Goal: Information Seeking & Learning: Learn about a topic

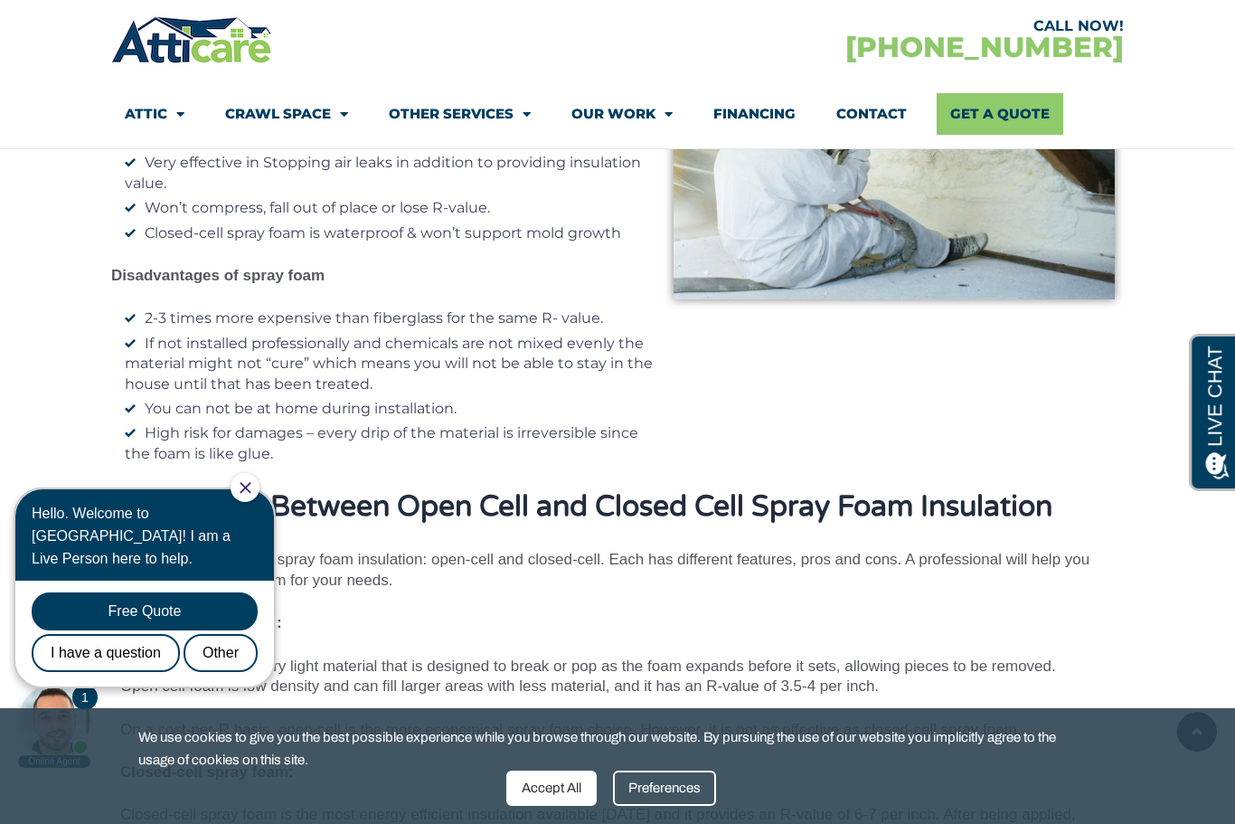
scroll to position [8699, 0]
click at [338, 116] on span "Menu" at bounding box center [339, 115] width 17 height 32
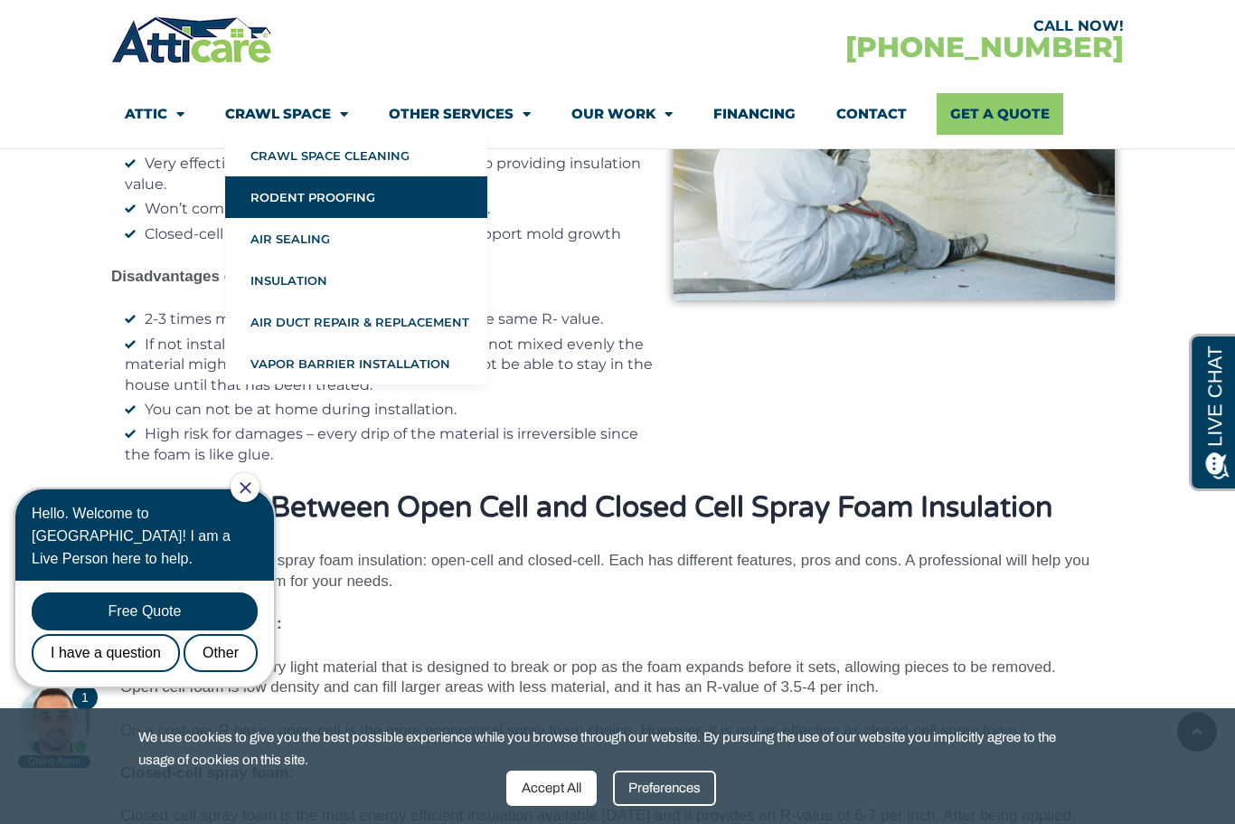
click at [285, 203] on link "Rodent Proofing" at bounding box center [356, 197] width 262 height 42
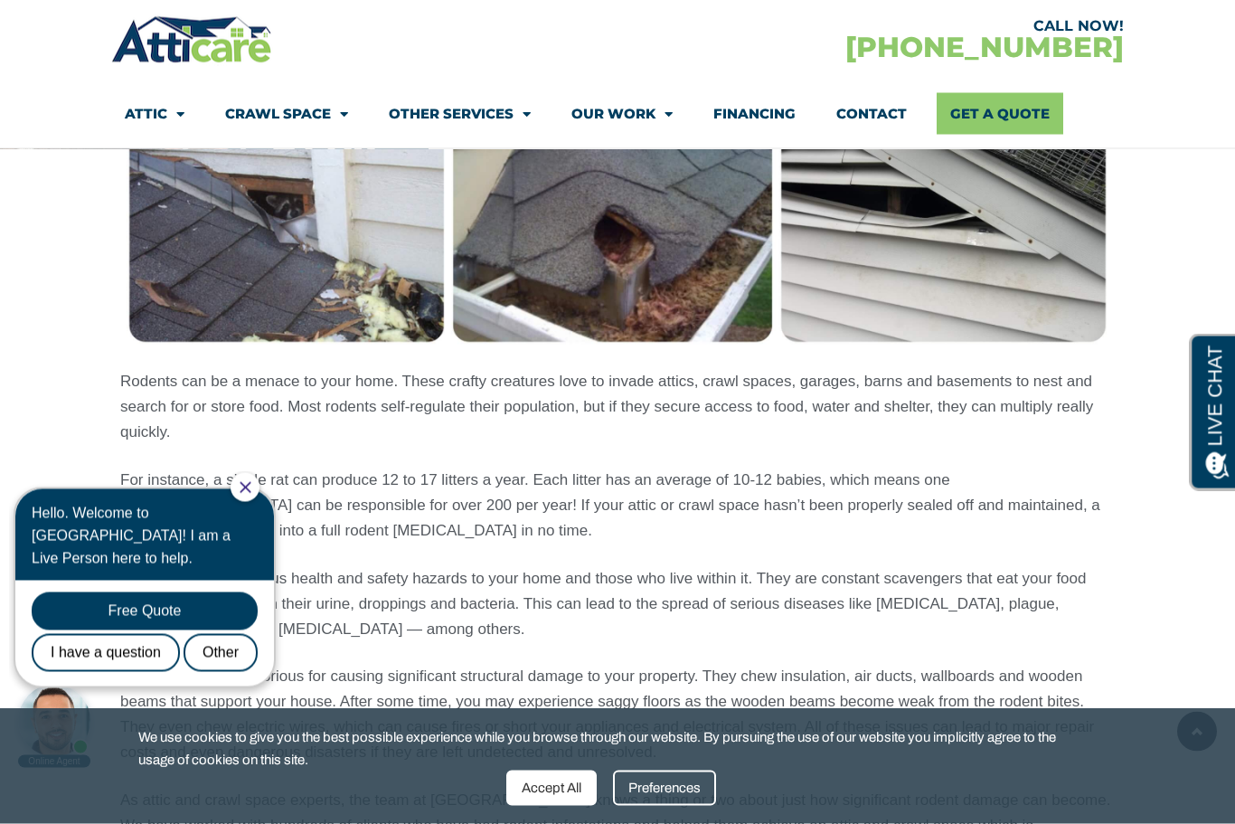
scroll to position [1674, 0]
click at [190, 251] on img at bounding box center [617, 102] width 994 height 497
click at [224, 266] on img at bounding box center [617, 102] width 994 height 497
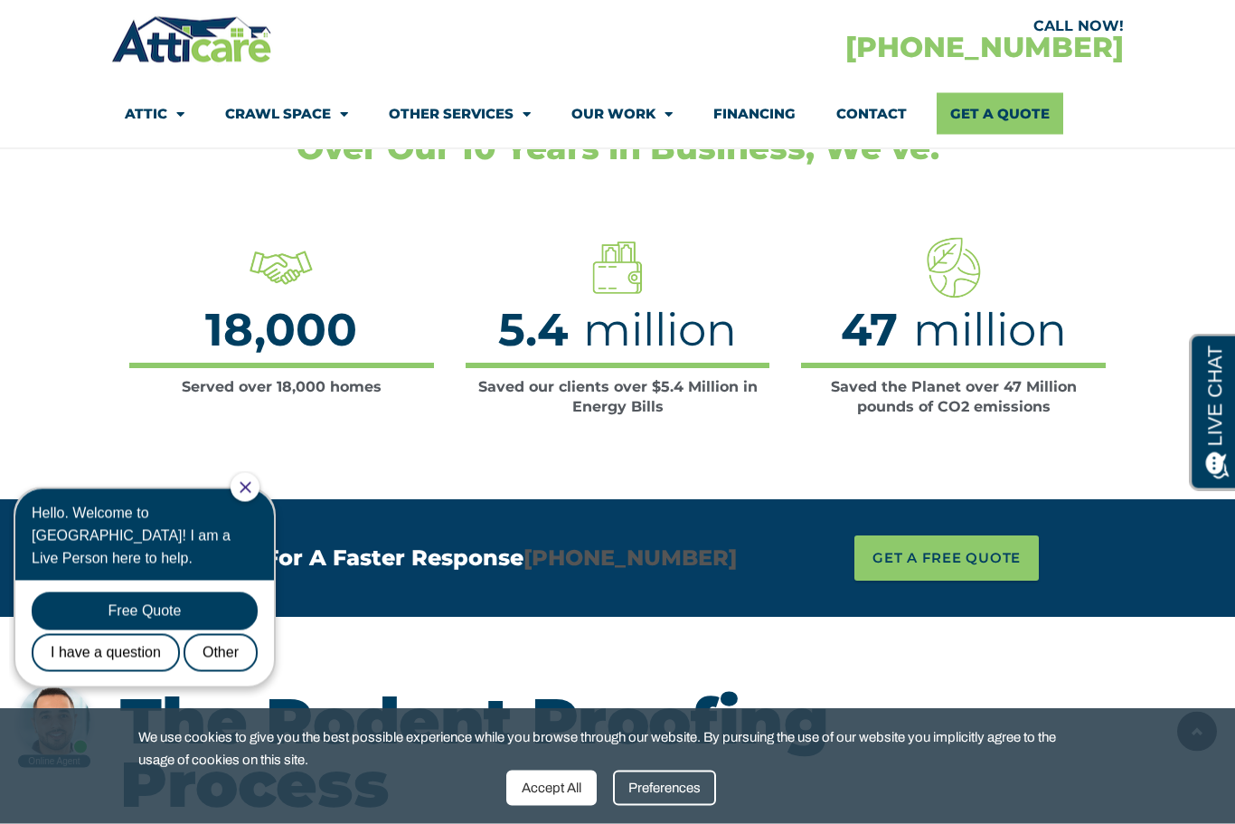
scroll to position [3554, 0]
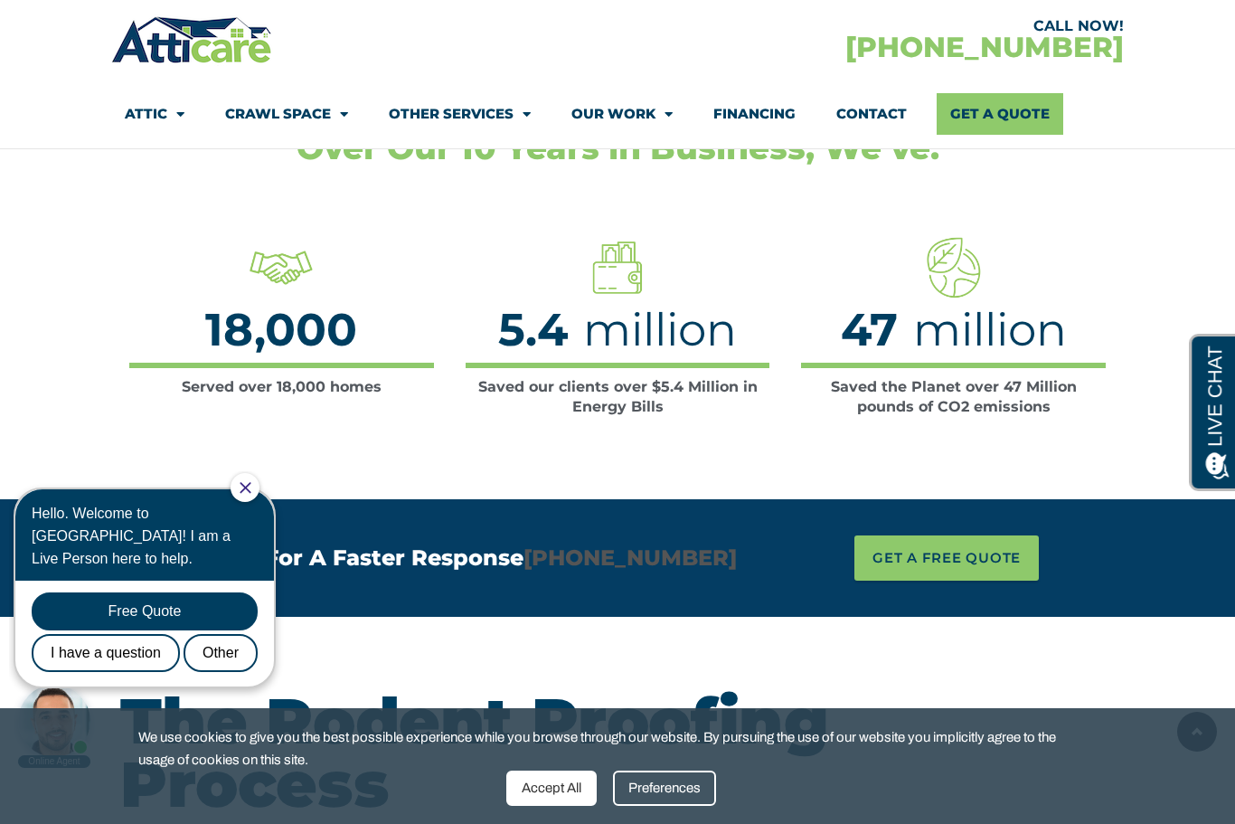
click at [38, 358] on section "Over Our 10 Years in Business, We’ve: Served over 18,000 homes 18,000 Saved our…" at bounding box center [617, 256] width 1235 height 485
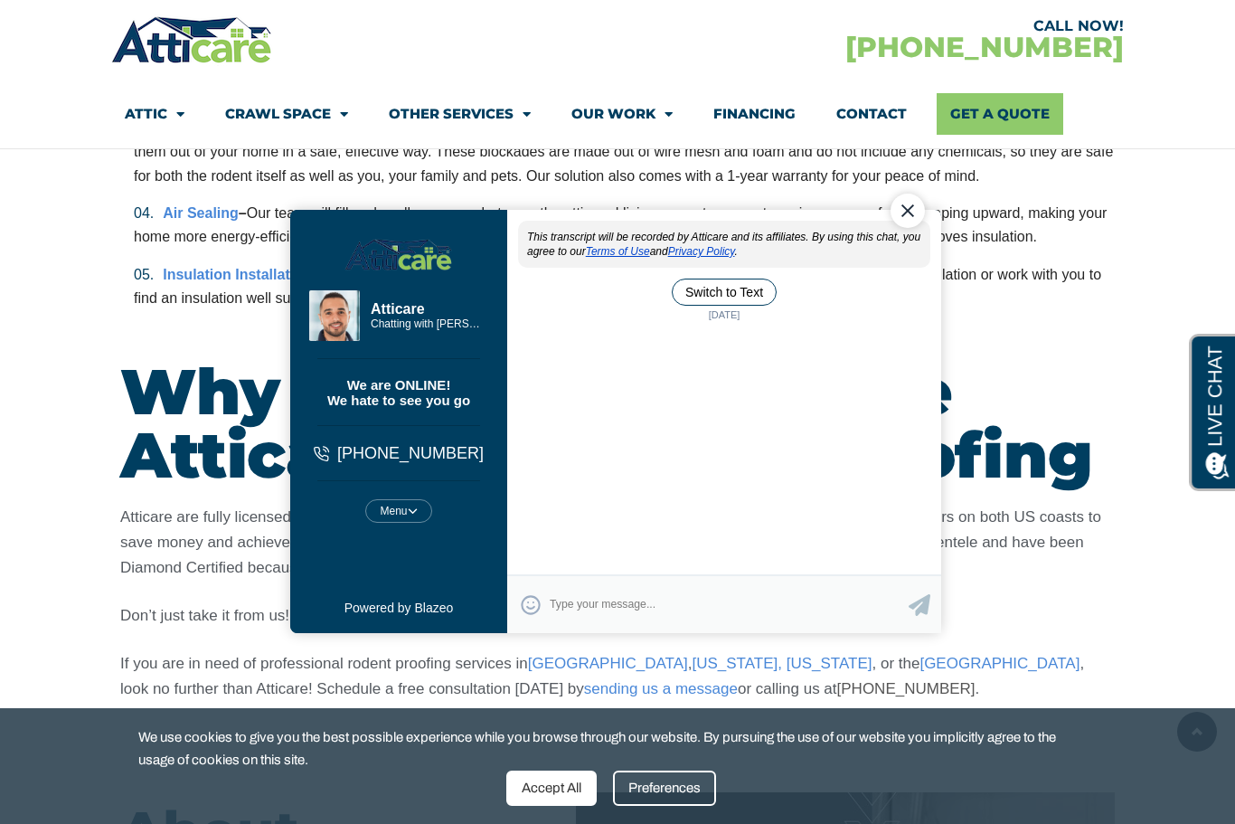
scroll to position [4650, 0]
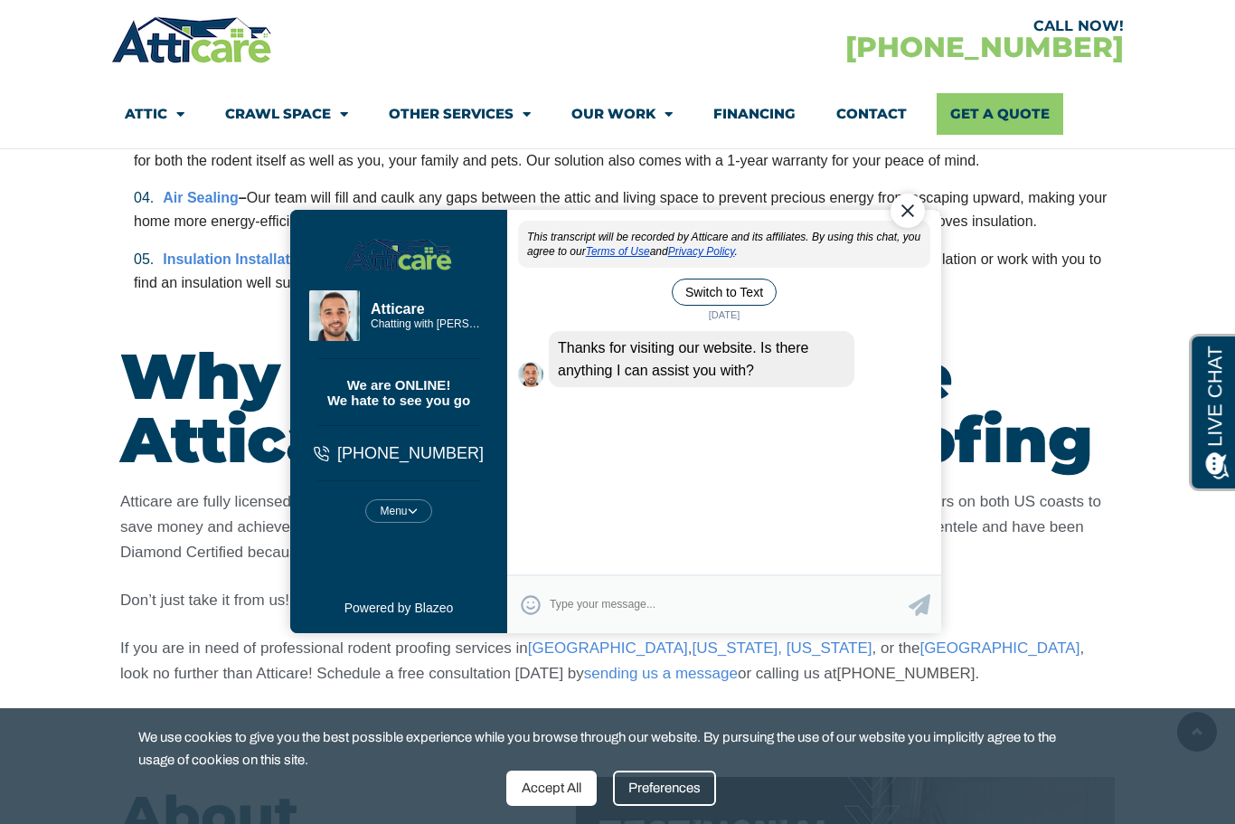
drag, startPoint x: 911, startPoint y: 210, endPoint x: 1183, endPoint y: 390, distance: 325.5
click at [911, 210] on div "Close Chat" at bounding box center [907, 210] width 34 height 34
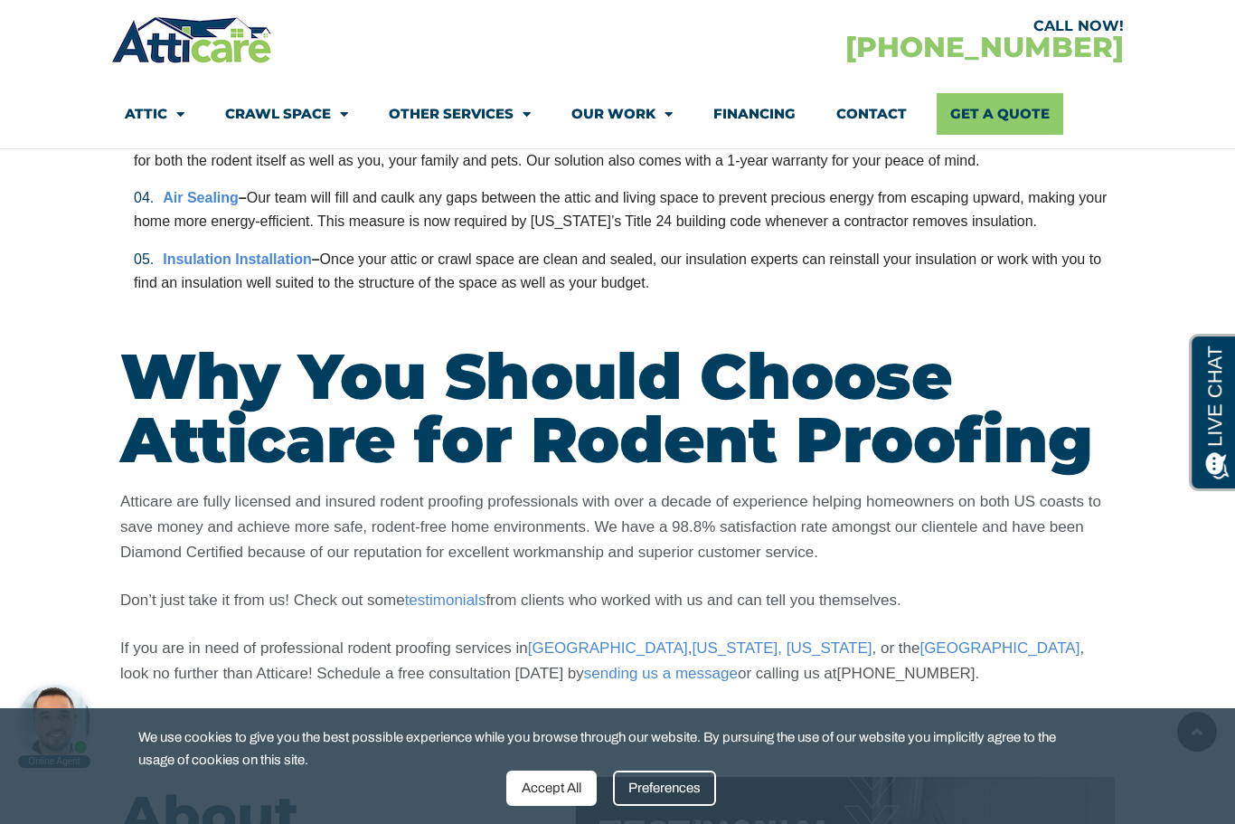
type textarea "?"
click at [8, 586] on section "The Rodent Proofing Process Prior to explaining the rodent proofing process, we…" at bounding box center [617, 131] width 1235 height 1220
click at [166, 251] on link "Insulation Installation" at bounding box center [237, 258] width 148 height 15
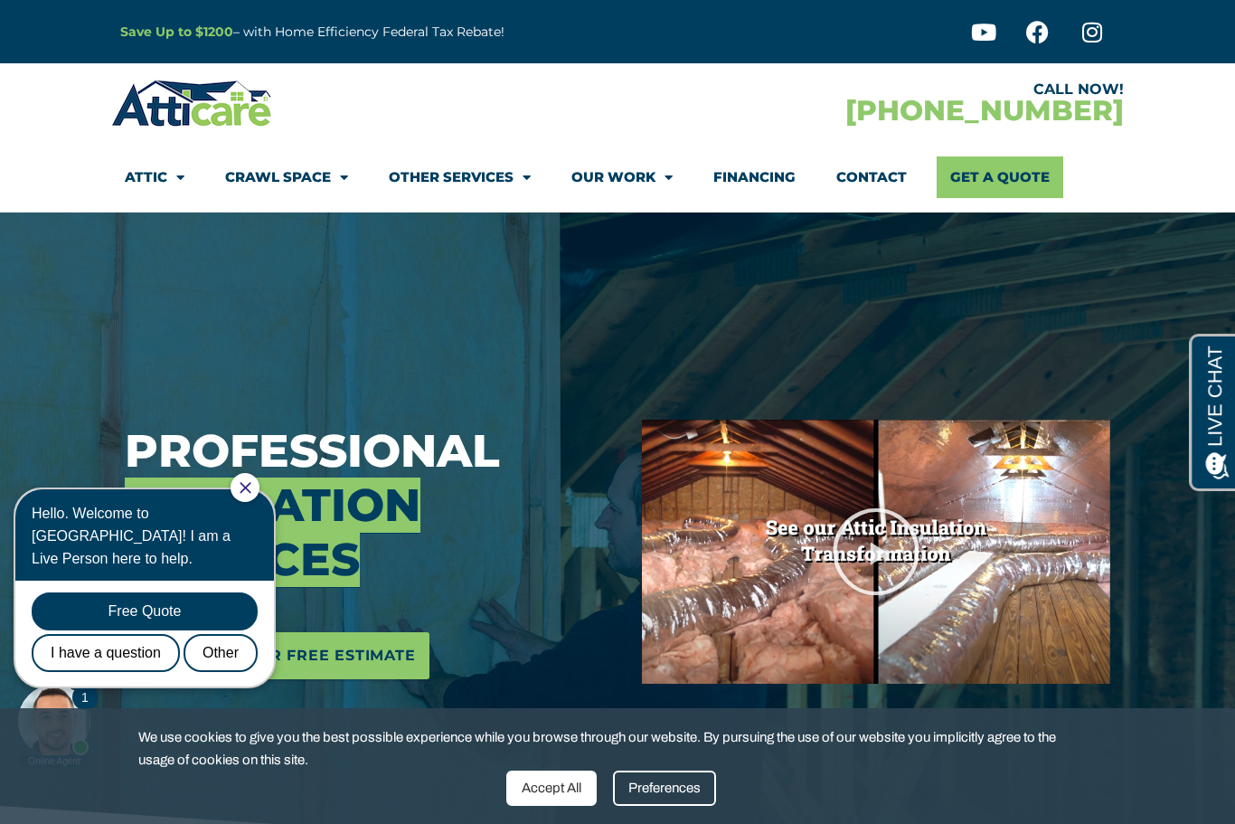
click at [278, 250] on div "Professional Insulation Services Schedule Your Free Estimate" at bounding box center [369, 551] width 517 height 678
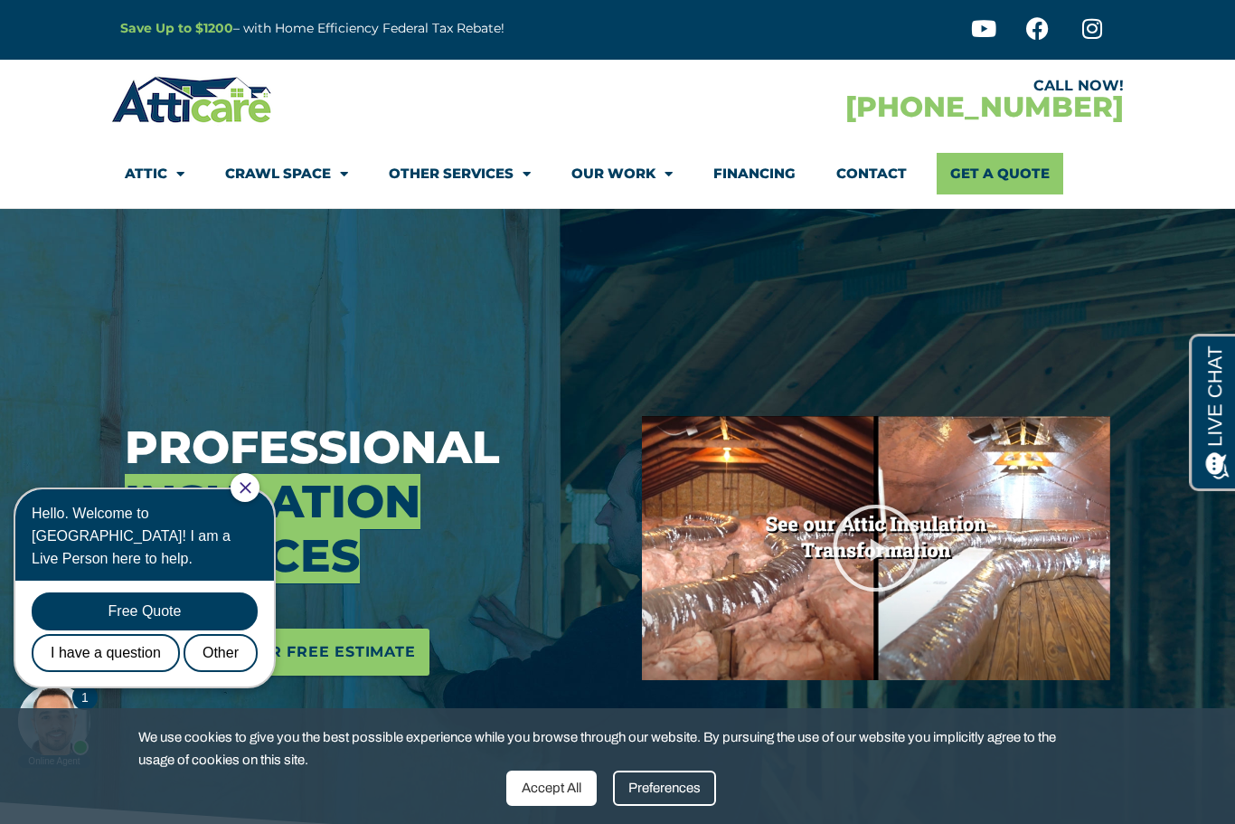
scroll to position [59, 0]
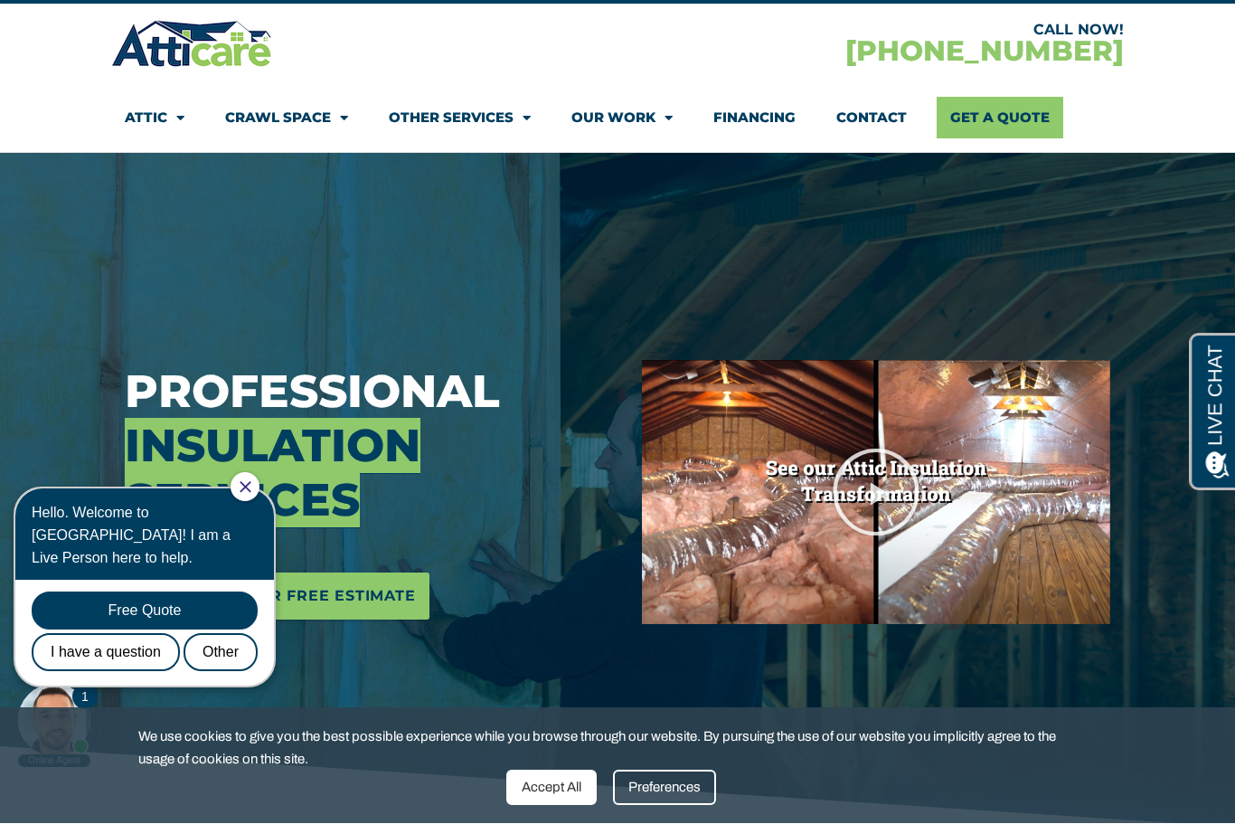
click at [319, 367] on h3 "Professional Insulation Services" at bounding box center [370, 446] width 490 height 163
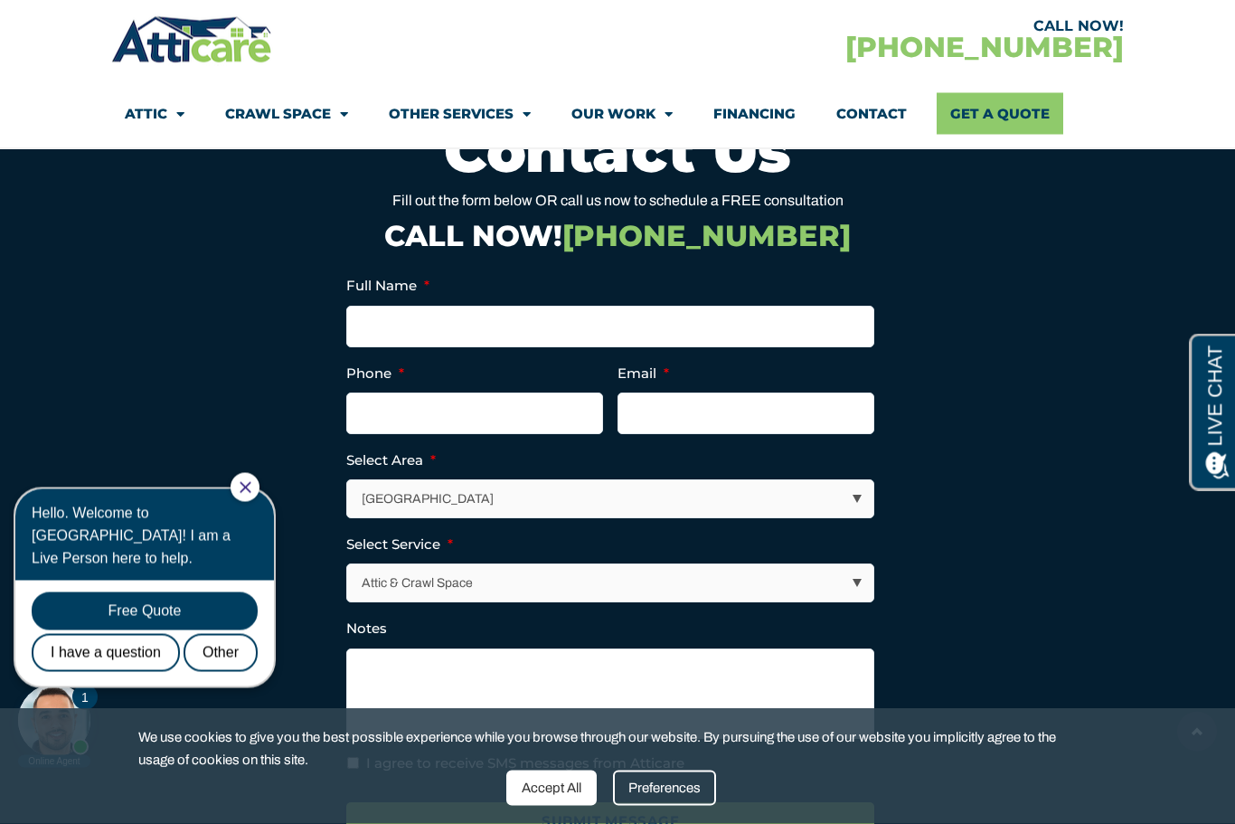
scroll to position [5426, 0]
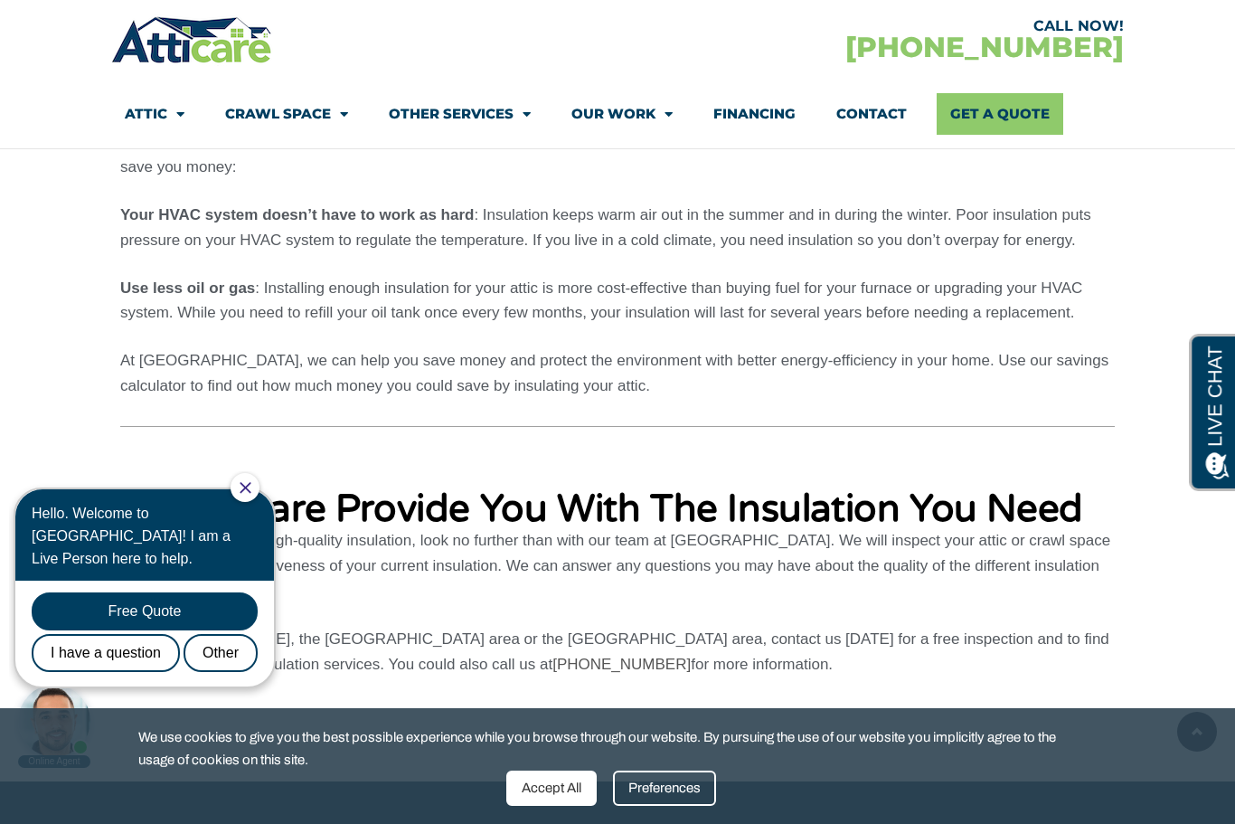
scroll to position [11268, 0]
